Goal: Navigation & Orientation: Go to known website

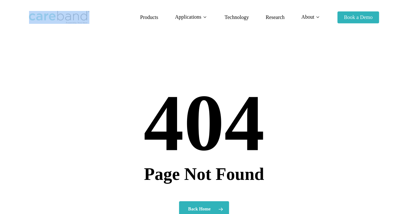
drag, startPoint x: 23, startPoint y: 15, endPoint x: 106, endPoint y: 22, distance: 83.5
click at [106, 22] on div "Menu Products Applications Addiction Treatment Children Contact Tracing Dementi…" at bounding box center [204, 17] width 408 height 35
copy link
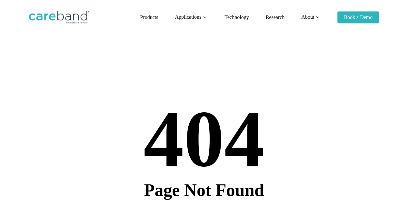
click at [390, 108] on div "404 Page Not Found Back Home" at bounding box center [204, 168] width 408 height 208
drag, startPoint x: 21, startPoint y: 11, endPoint x: 92, endPoint y: 15, distance: 70.7
click at [92, 15] on div "Menu Products Applications Addiction Treatment Children Contact Tracing Dementi…" at bounding box center [204, 17] width 408 height 35
copy link
